Goal: Book appointment/travel/reservation

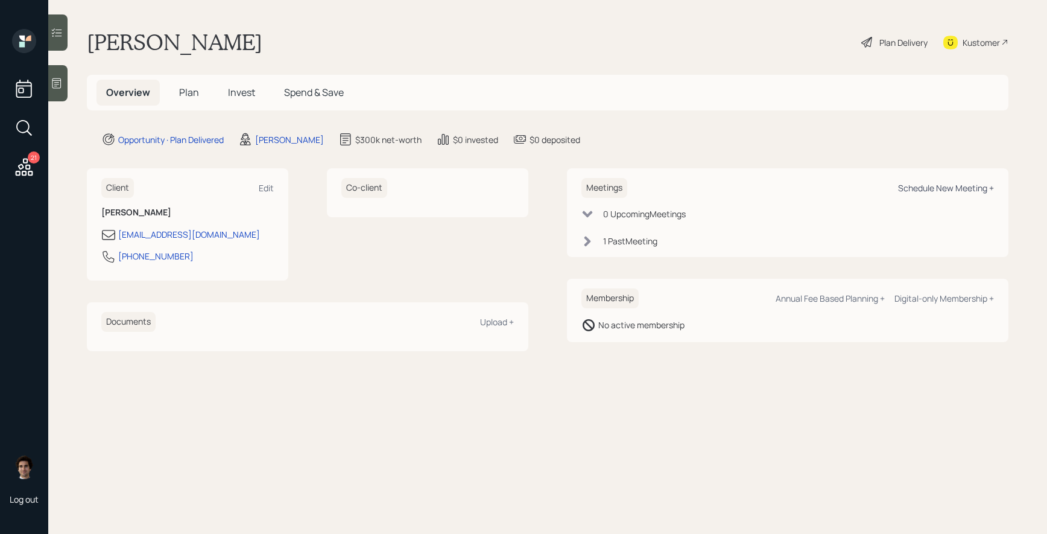
click at [908, 182] on div "Schedule New Meeting +" at bounding box center [946, 187] width 96 height 11
select select "59554aeb-d739-4552-90b9-0d27d70b4bf7"
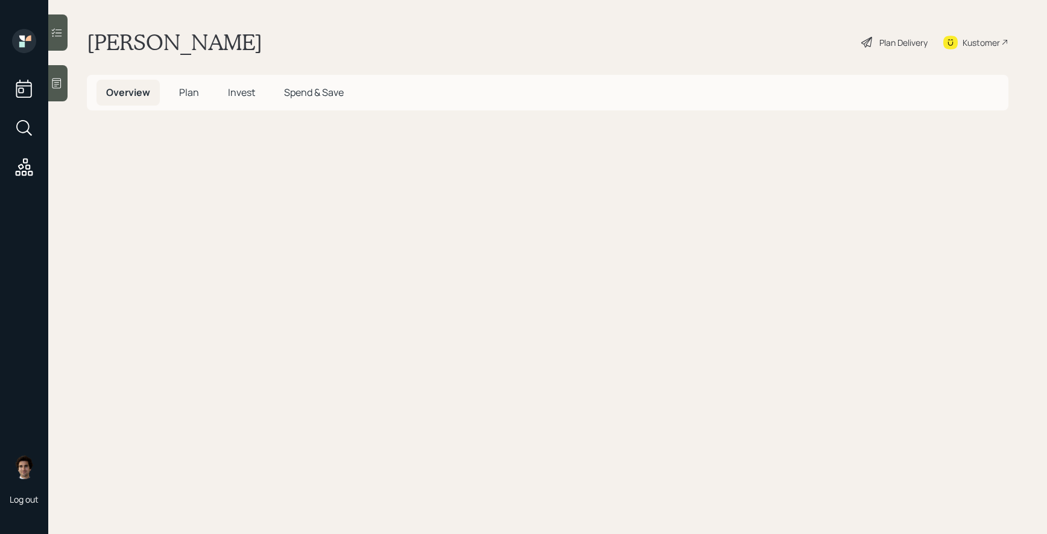
select select "59554aeb-d739-4552-90b9-0d27d70b4bf7"
